Goal: Find specific page/section: Find specific page/section

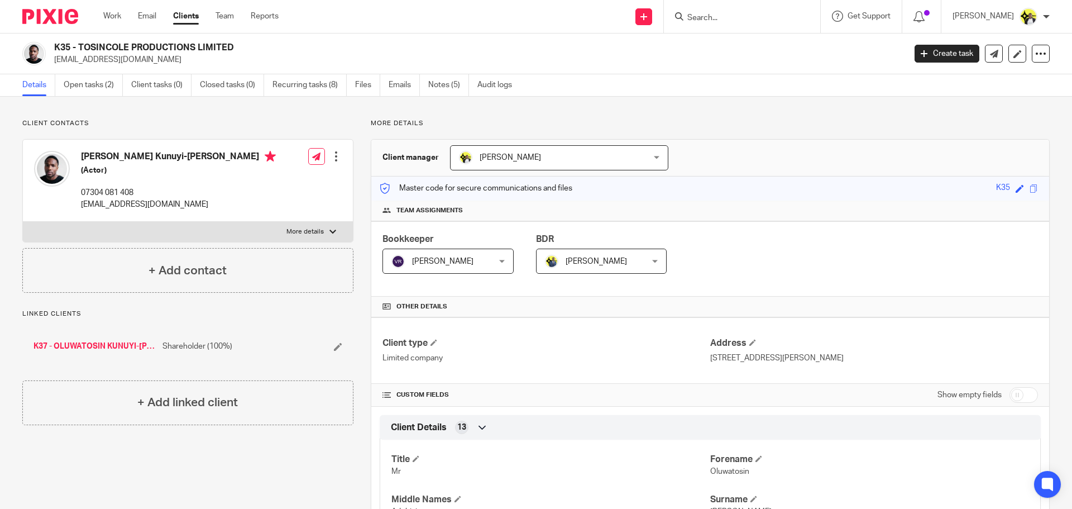
click at [695, 16] on input "Search" at bounding box center [736, 18] width 101 height 10
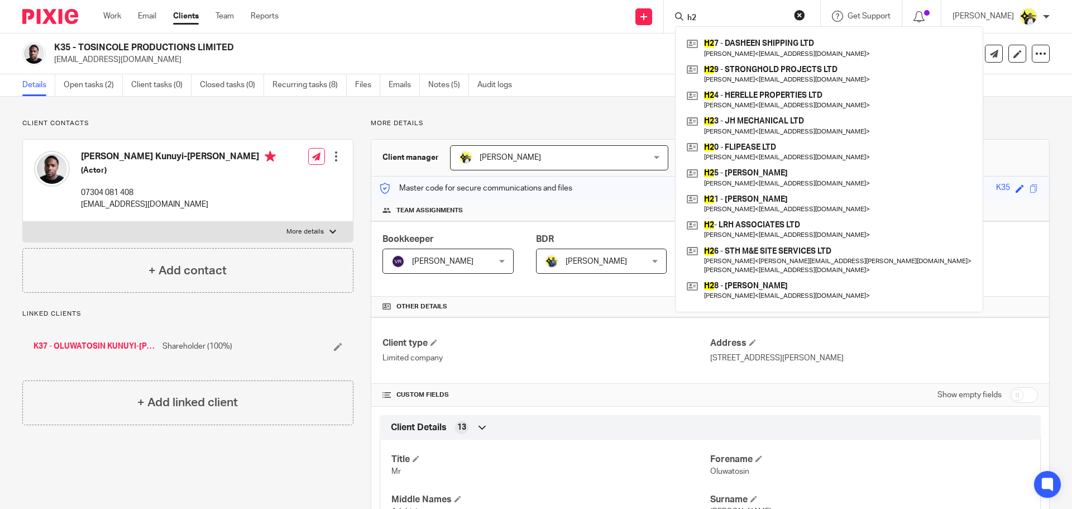
type input "h"
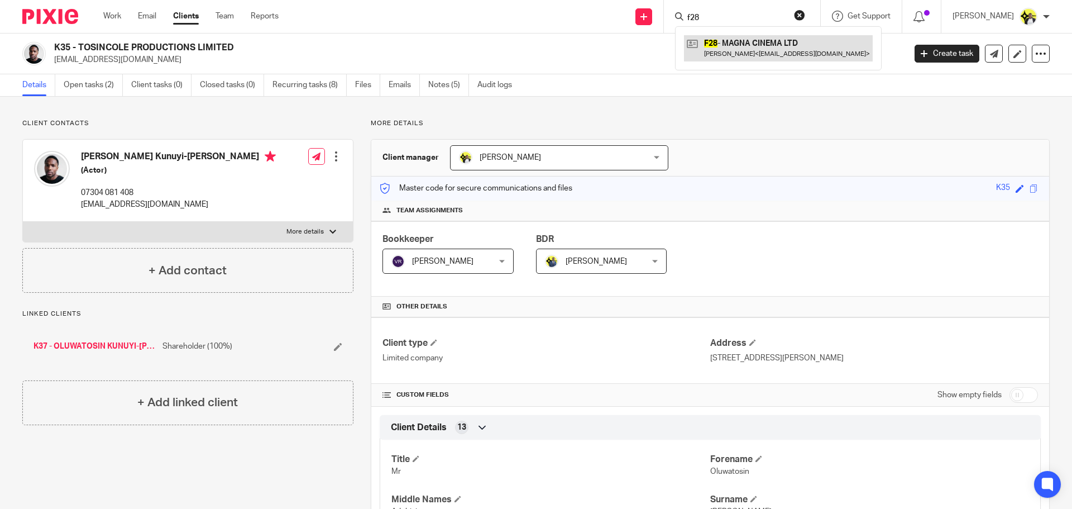
type input "f28"
click at [757, 54] on link at bounding box center [778, 48] width 189 height 26
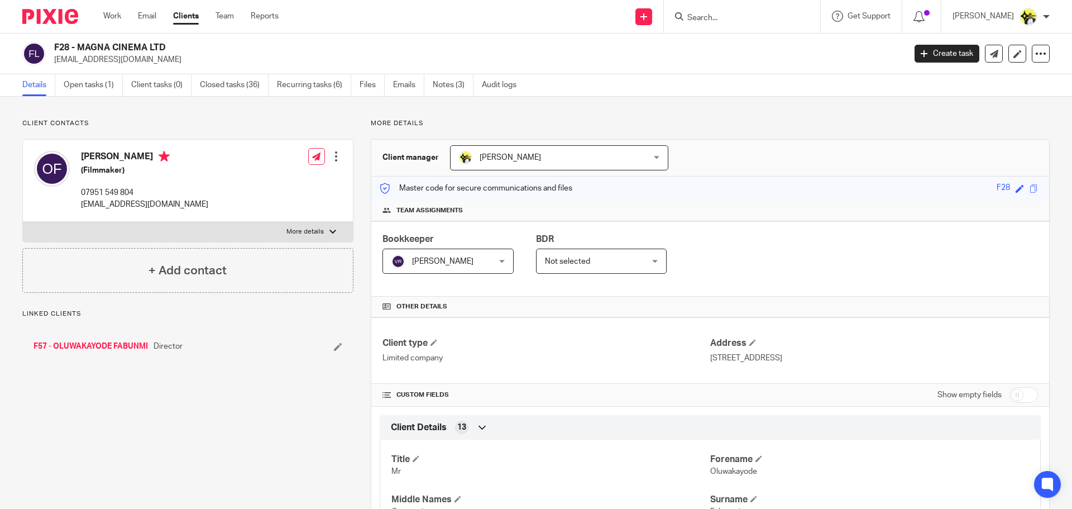
drag, startPoint x: 178, startPoint y: 158, endPoint x: 110, endPoint y: 158, distance: 67.6
click at [110, 158] on h4 "[PERSON_NAME]" at bounding box center [144, 158] width 127 height 14
copy h4 "[PERSON_NAME]"
